Goal: Find contact information: Find contact information

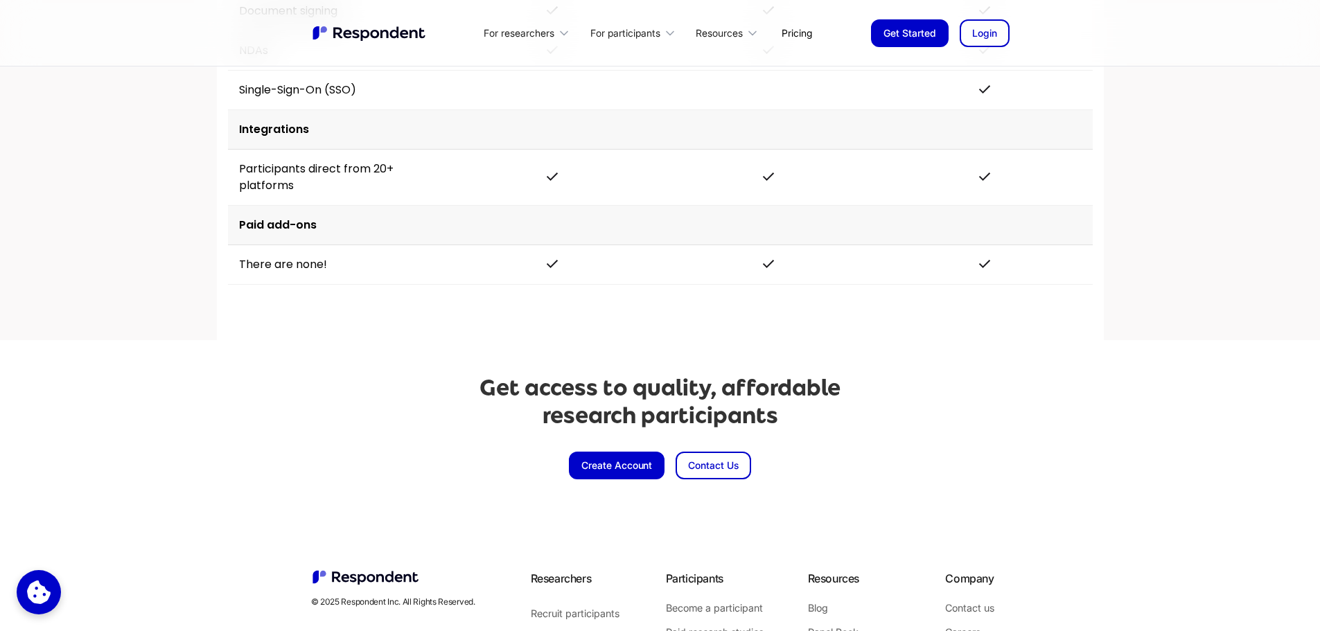
scroll to position [3034, 0]
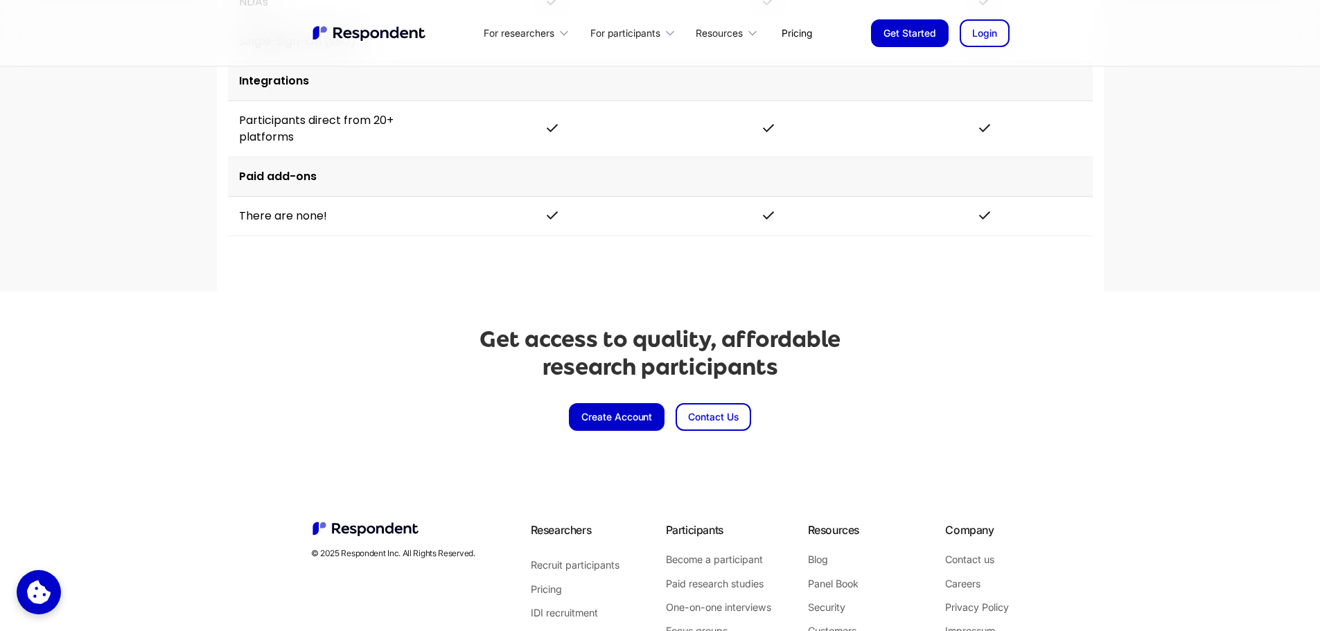
click at [653, 411] on link "Contact Us" at bounding box center [713, 417] width 76 height 28
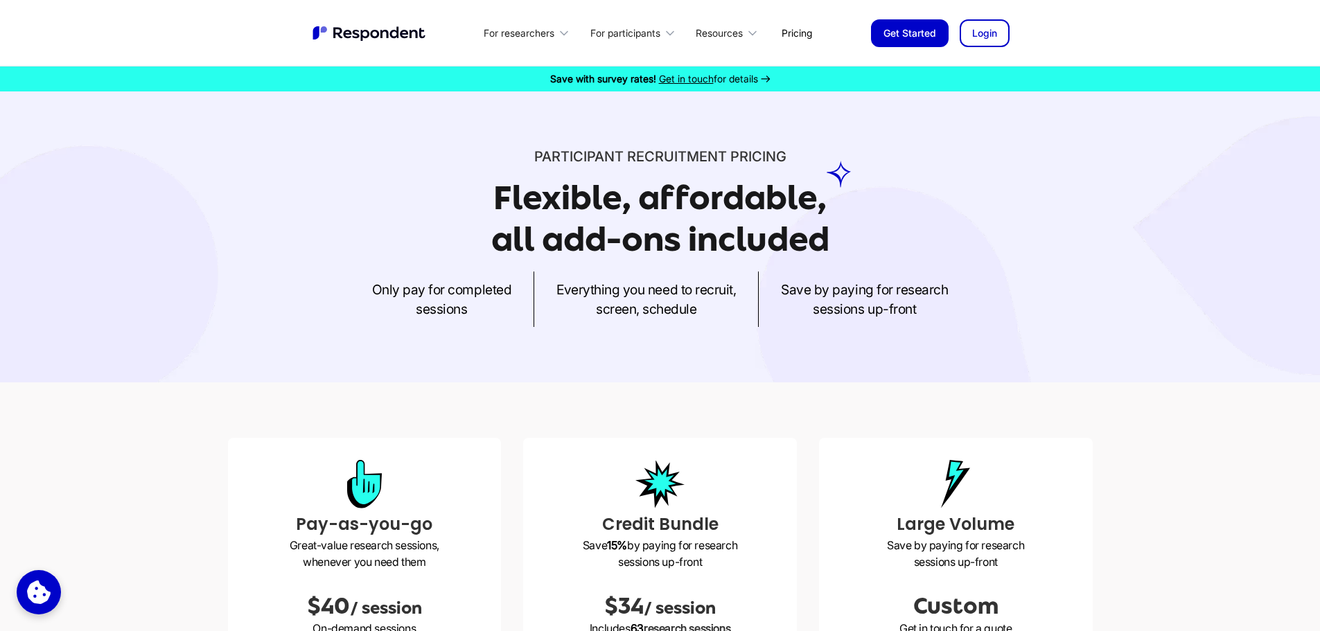
click at [698, 73] on span "Get in touch" at bounding box center [686, 79] width 55 height 12
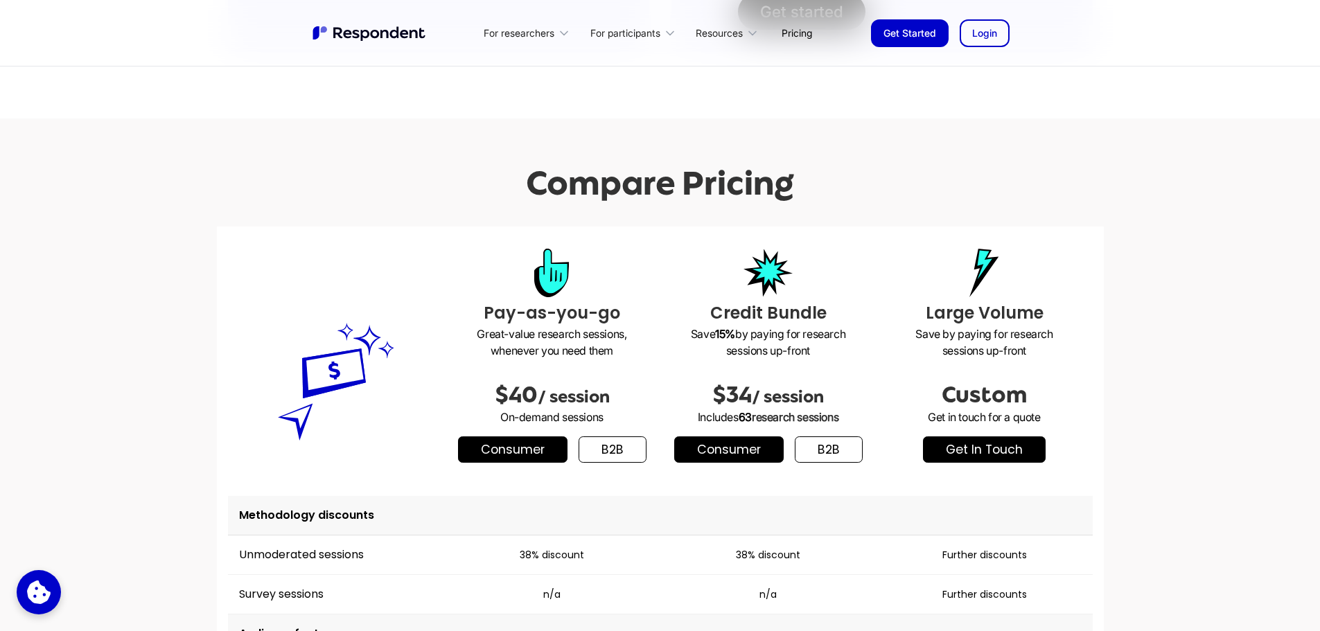
scroll to position [1573, 0]
click at [982, 444] on link "get in touch" at bounding box center [984, 450] width 123 height 26
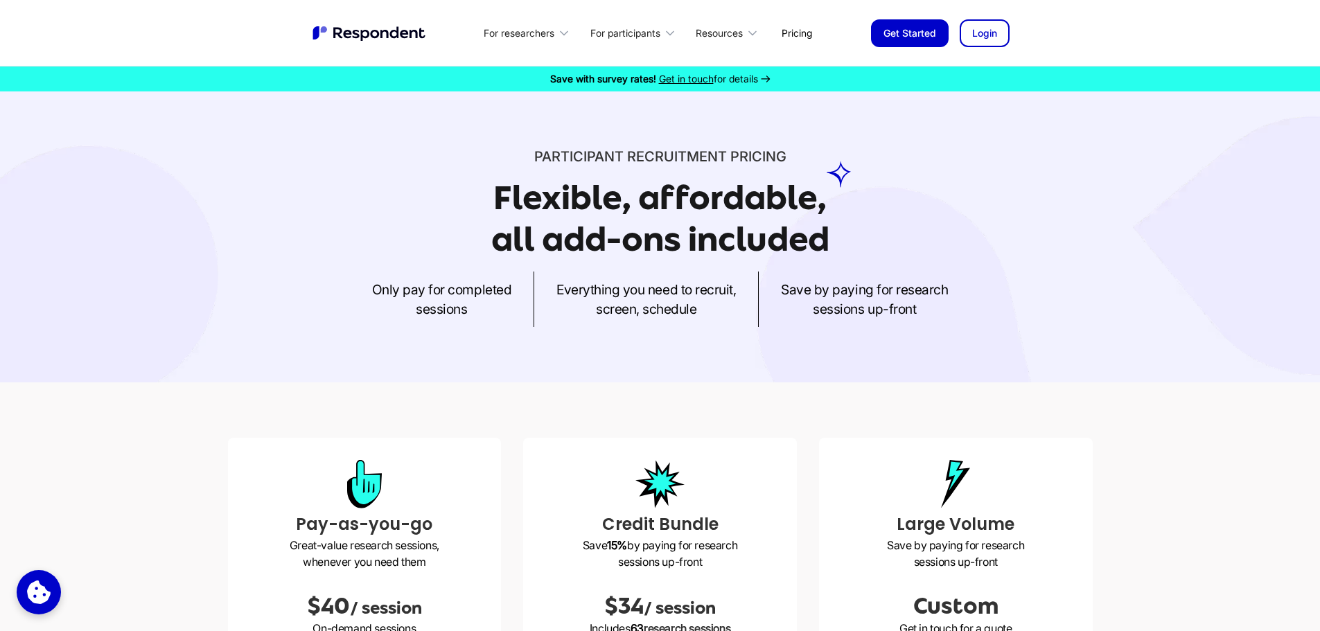
click at [658, 342] on div "Participant recruitment PRICING Flexible, affordable, all add-ons included Only…" at bounding box center [660, 236] width 1320 height 291
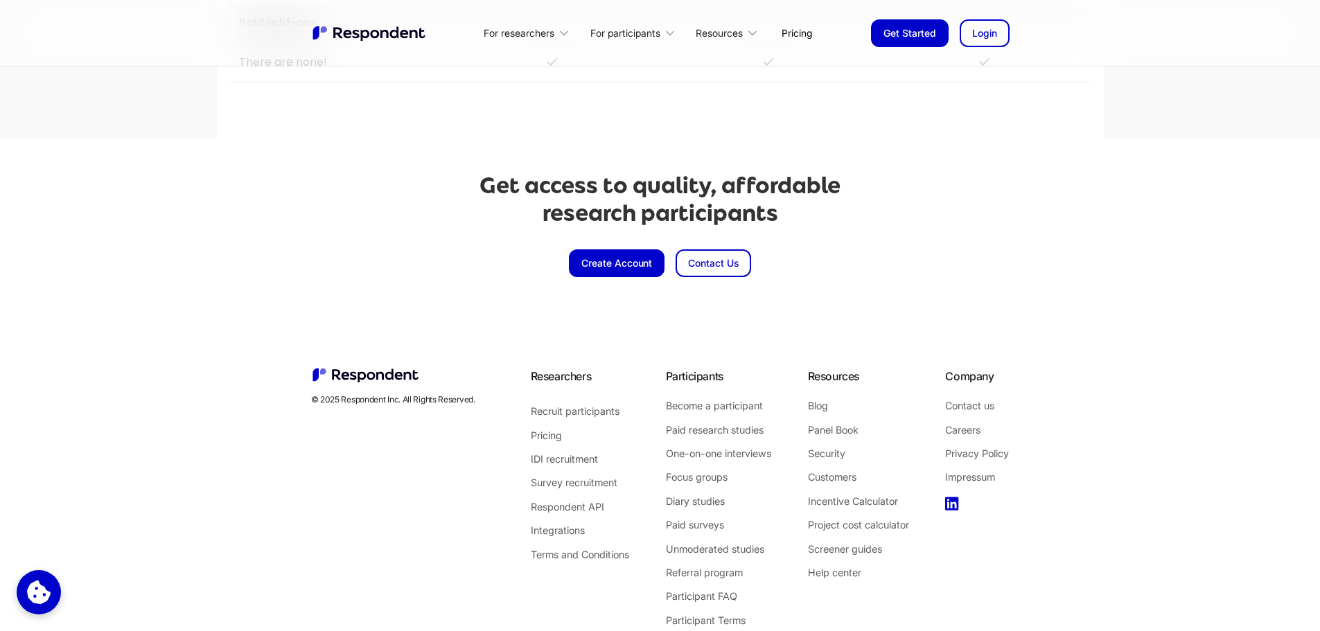
scroll to position [3242, 0]
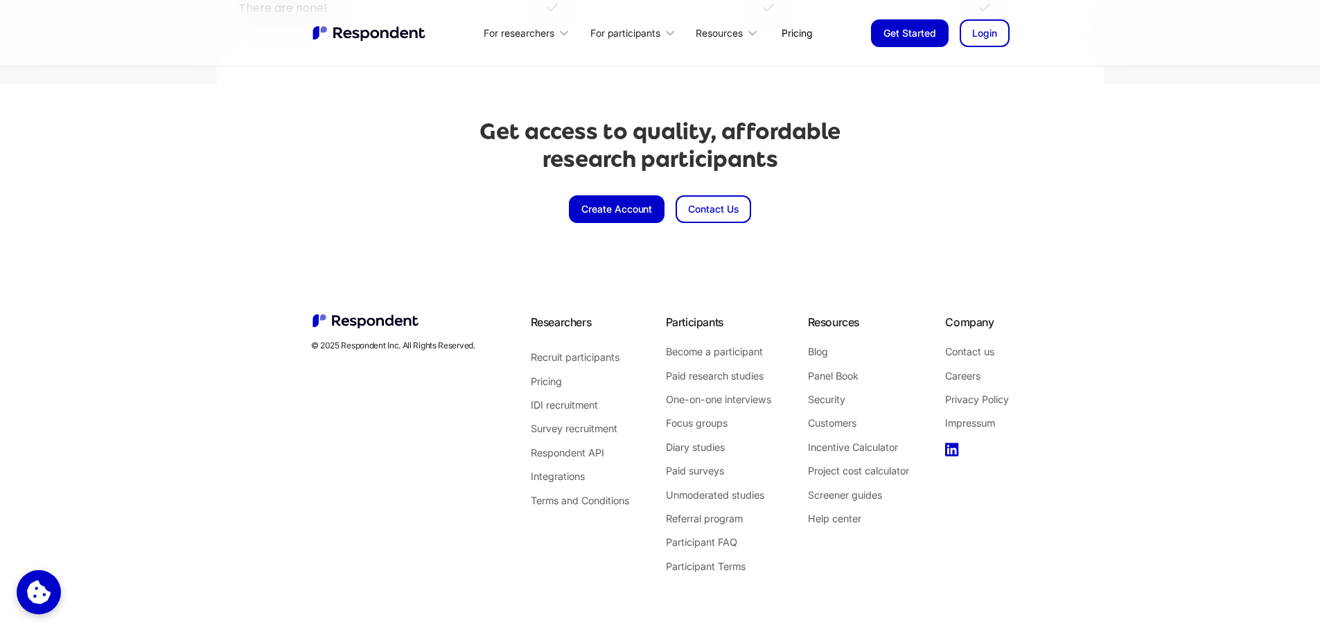
click at [587, 495] on link "Terms and Conditions" at bounding box center [580, 501] width 98 height 18
click at [950, 448] on icon at bounding box center [952, 450] width 14 height 14
